Goal: Information Seeking & Learning: Compare options

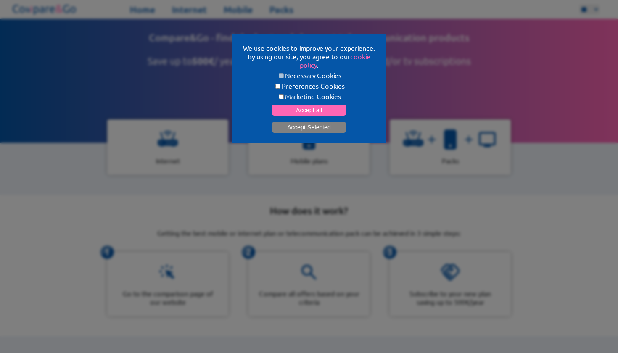
click at [320, 127] on button "Accept Selected" at bounding box center [309, 127] width 74 height 11
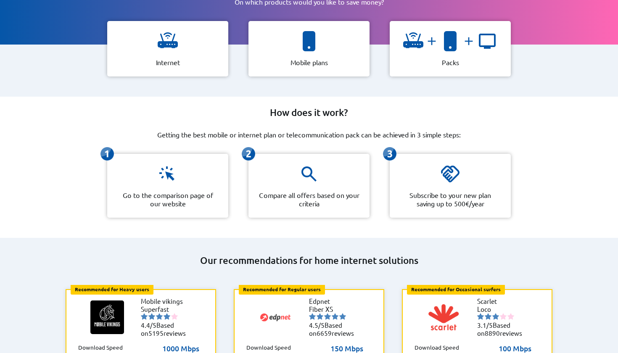
scroll to position [91, 0]
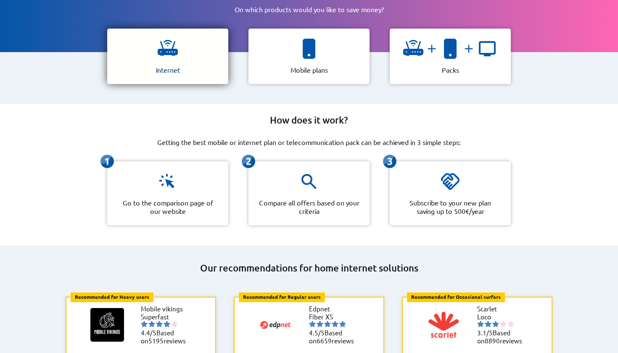
click at [163, 49] on img at bounding box center [168, 49] width 20 height 20
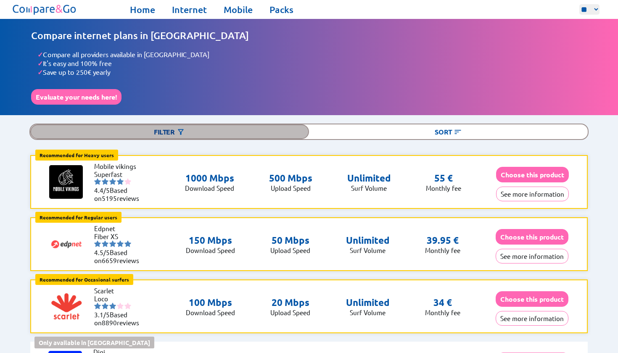
click at [177, 124] on div "Filter" at bounding box center [169, 131] width 279 height 15
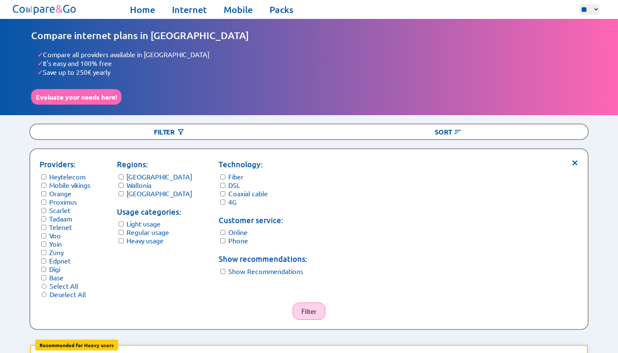
click at [313, 303] on button "Filter" at bounding box center [309, 311] width 33 height 17
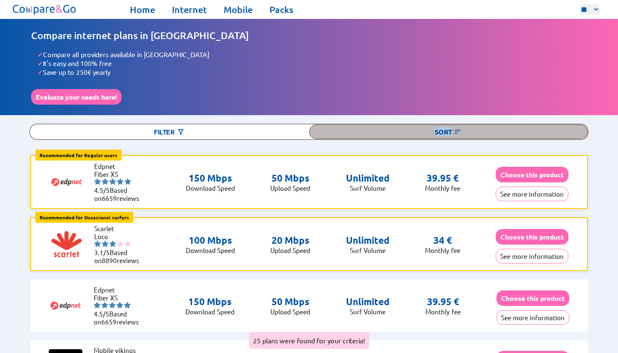
click at [487, 124] on div "Sort" at bounding box center [448, 131] width 279 height 15
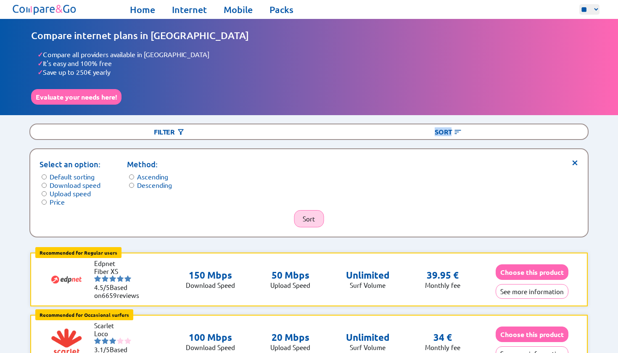
click at [306, 210] on button "Sort" at bounding box center [309, 218] width 30 height 17
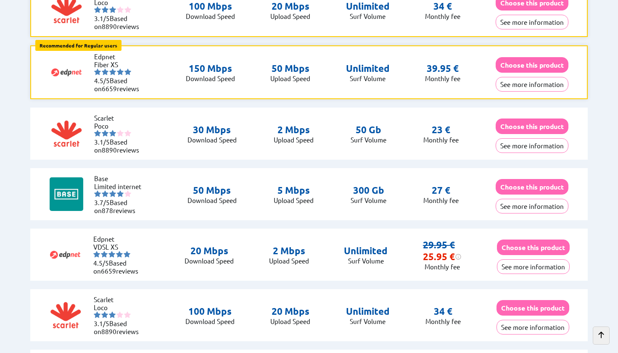
scroll to position [175, 0]
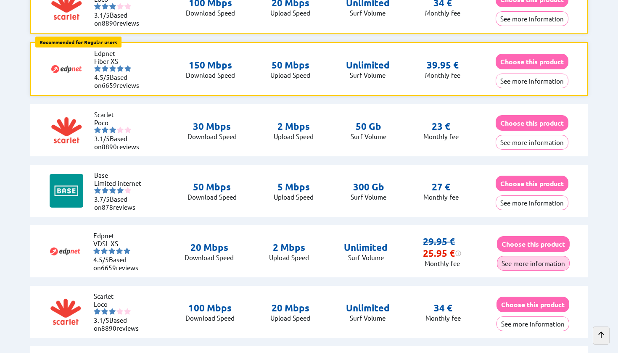
click at [526, 256] on button "See more information" at bounding box center [533, 263] width 73 height 15
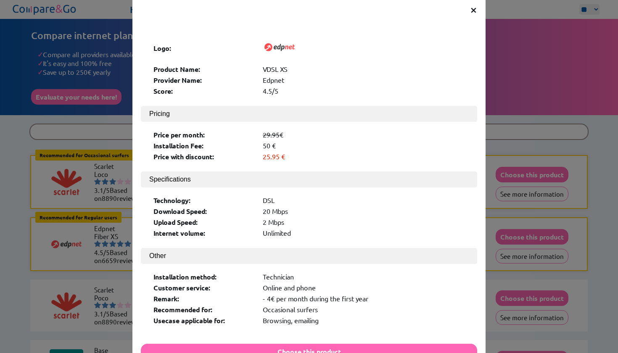
scroll to position [12, 0]
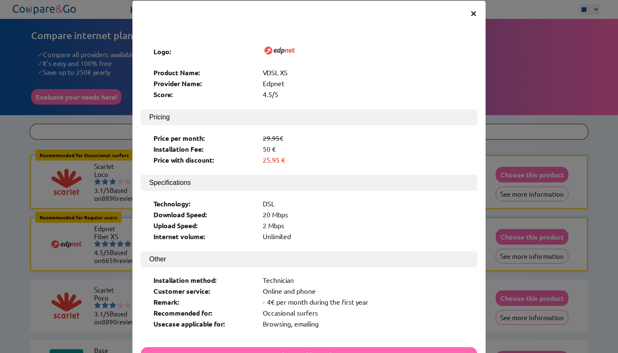
click at [474, 13] on span "×" at bounding box center [473, 12] width 7 height 15
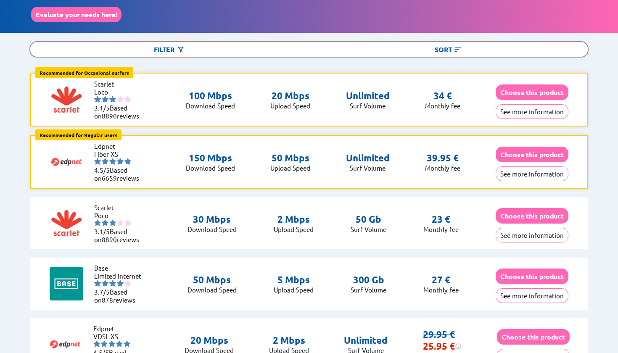
scroll to position [77, 0]
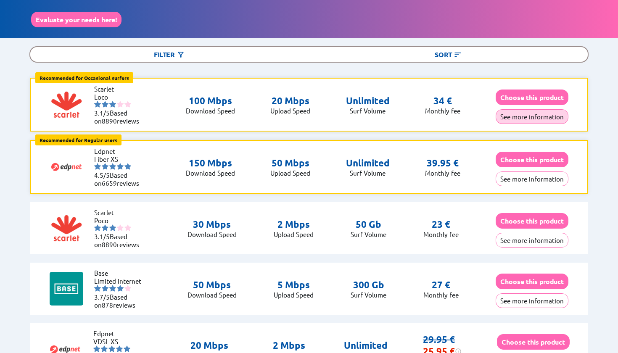
click at [513, 109] on button "See more information" at bounding box center [532, 116] width 73 height 15
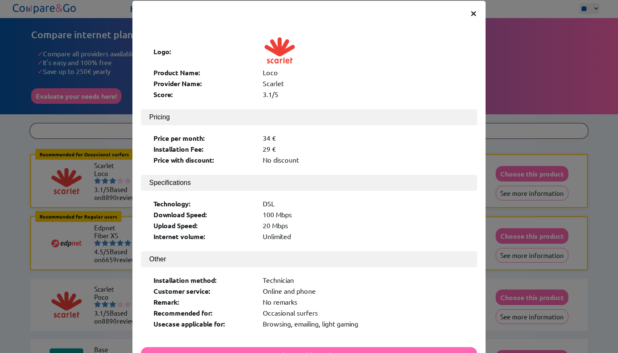
scroll to position [0, 0]
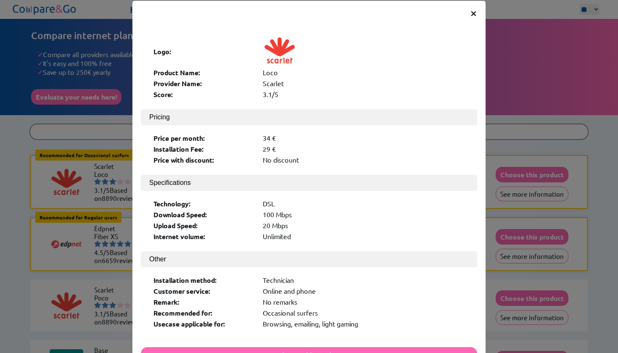
click at [476, 15] on span "×" at bounding box center [473, 12] width 7 height 15
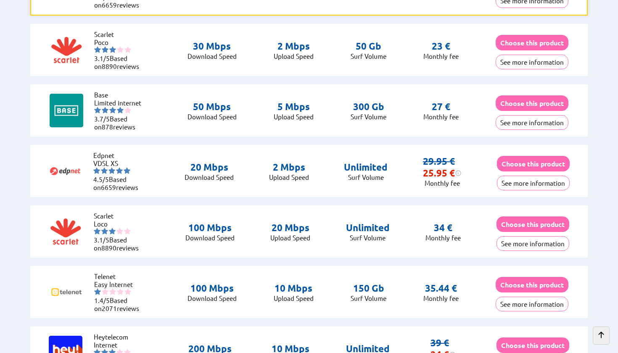
scroll to position [261, 0]
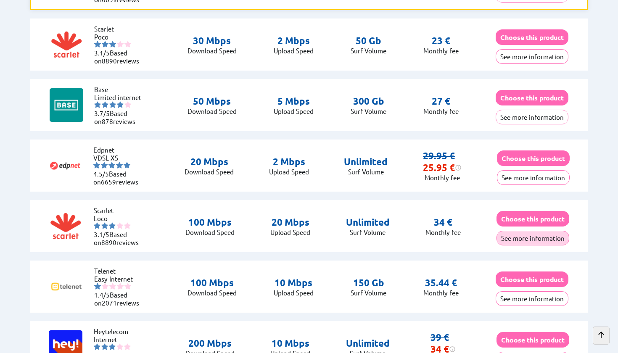
click at [513, 231] on button "See more information" at bounding box center [533, 238] width 73 height 15
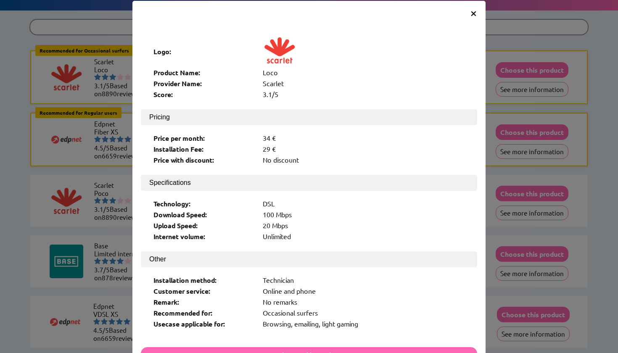
scroll to position [0, 0]
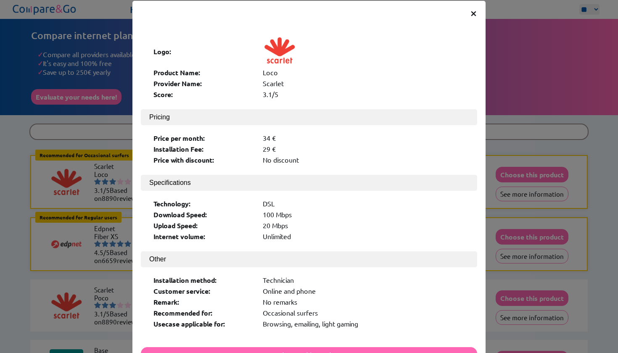
click at [470, 12] on span "×" at bounding box center [473, 12] width 7 height 15
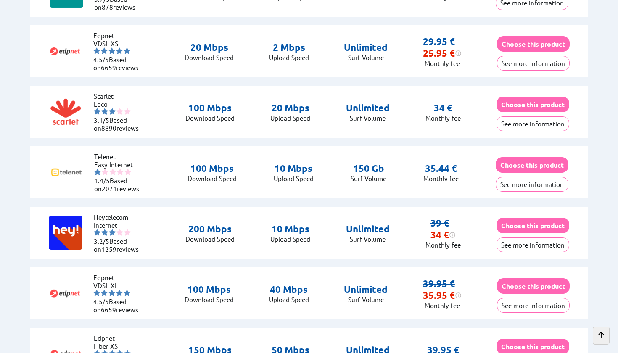
scroll to position [376, 0]
click at [519, 240] on button "See more information" at bounding box center [533, 244] width 73 height 15
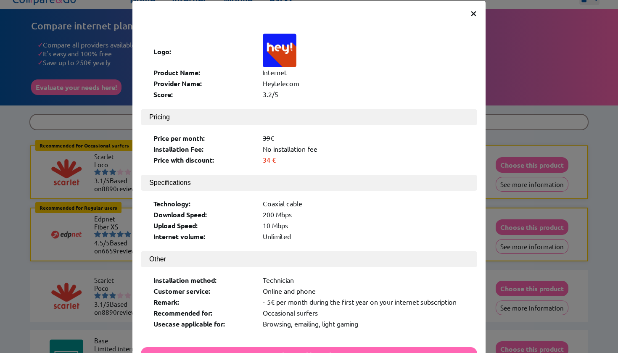
scroll to position [0, 0]
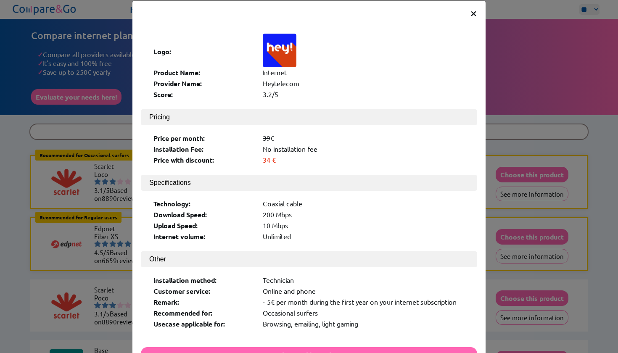
click at [469, 14] on div "× Logo: Product Name: Internet Provider Name: Heytelecom Score: 3.2/5 Pricing P…" at bounding box center [308, 194] width 353 height 387
click at [477, 9] on span "×" at bounding box center [473, 12] width 7 height 15
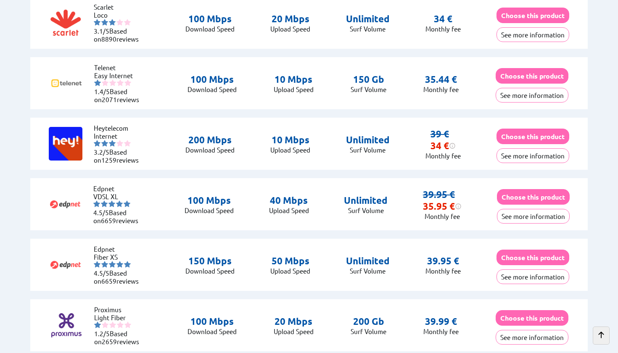
scroll to position [351, 0]
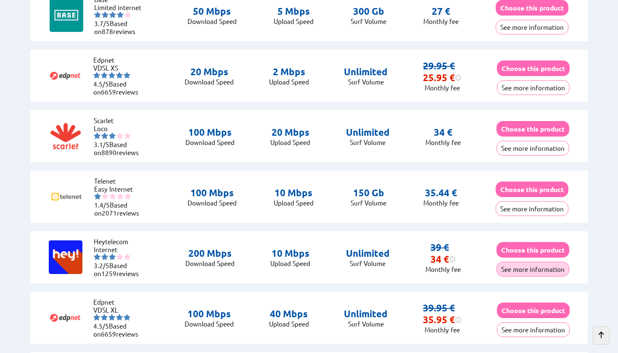
click at [517, 262] on button "See more information" at bounding box center [533, 269] width 73 height 15
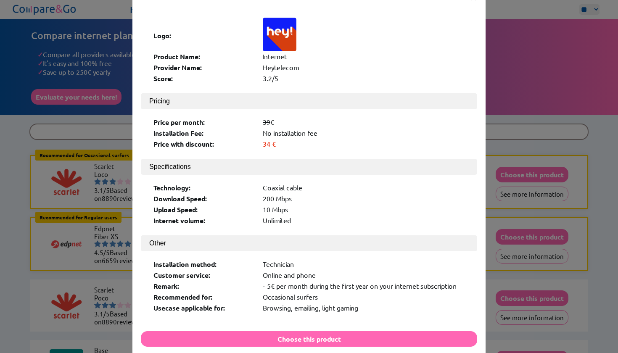
scroll to position [30, 0]
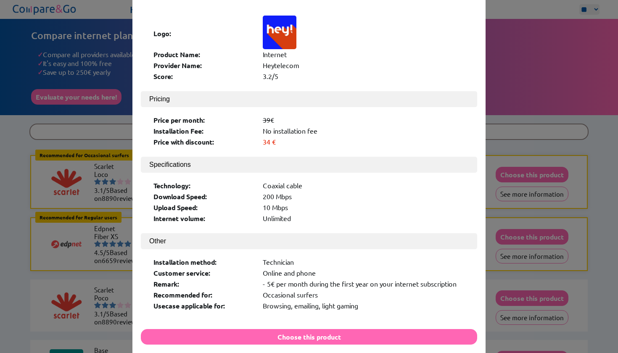
click at [536, 74] on div "× Logo: Product Name: Internet Provider Name: Heytelecom Score: 3.2/5 Pricing P…" at bounding box center [309, 176] width 618 height 353
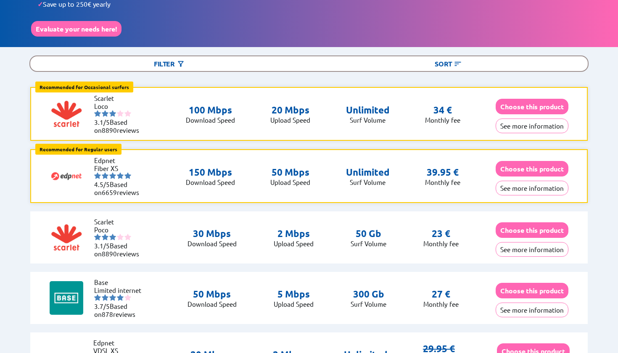
scroll to position [67, 0]
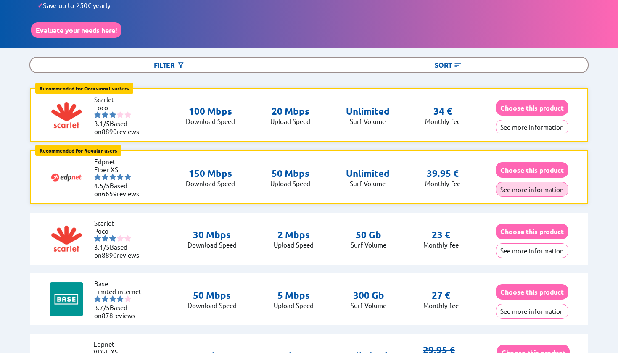
click at [514, 186] on button "See more information" at bounding box center [532, 189] width 73 height 15
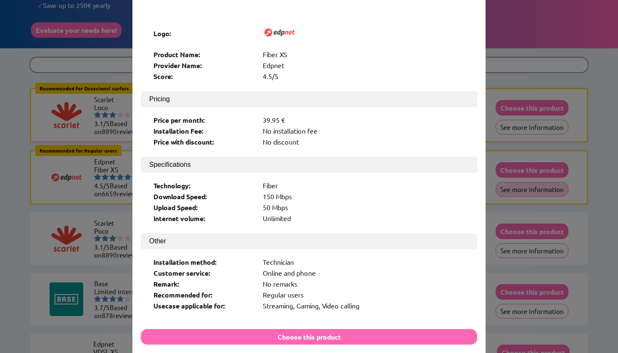
scroll to position [0, 0]
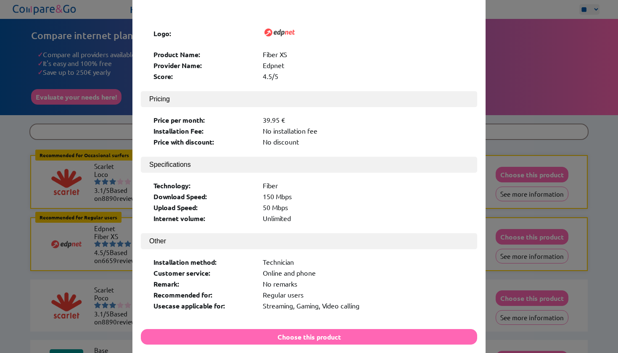
click at [530, 95] on div "× Logo: Product Name: Fiber XS Provider Name: Edpnet Score: 4.5/5 Pricing Price…" at bounding box center [309, 176] width 618 height 353
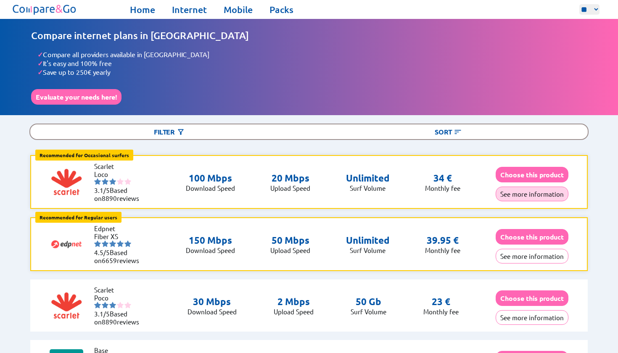
click at [522, 187] on button "See more information" at bounding box center [532, 194] width 73 height 15
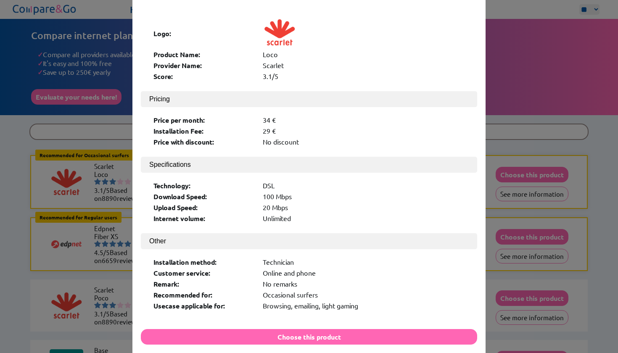
click at [517, 119] on div "× Logo: Product Name: Loco Provider Name: Scarlet Score: 3.1/5 Pricing Price pe…" at bounding box center [309, 176] width 618 height 353
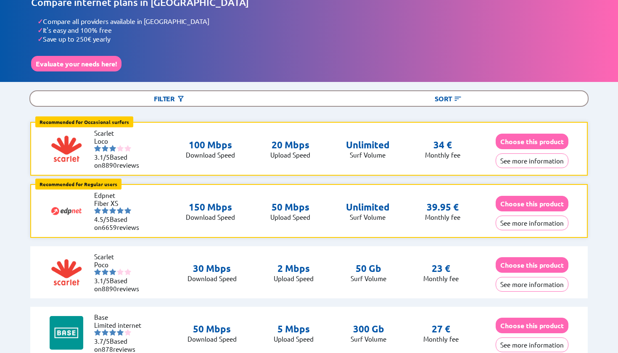
scroll to position [34, 0]
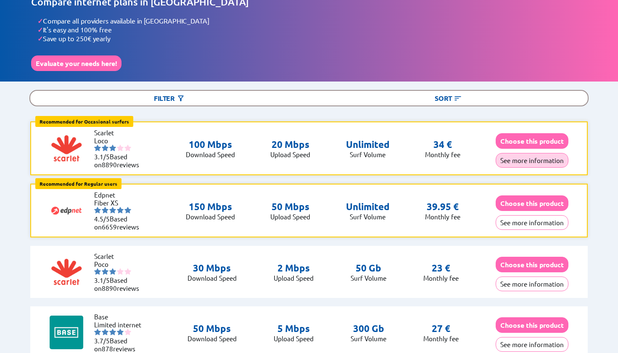
click at [522, 153] on button "See more information" at bounding box center [532, 160] width 73 height 15
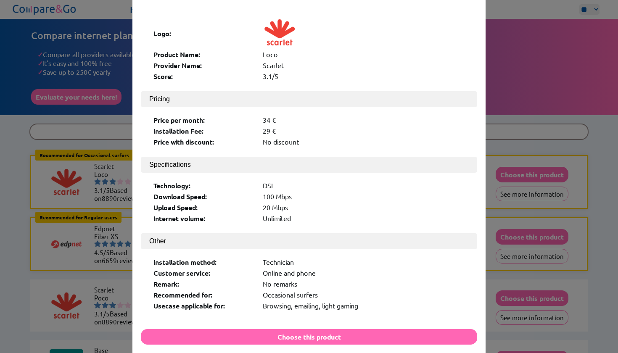
click at [552, 77] on div "× Logo: Product Name: Loco Provider Name: Scarlet Score: 3.1/5 Pricing Price pe…" at bounding box center [309, 176] width 618 height 353
